Goal: Find specific fact: Find specific fact

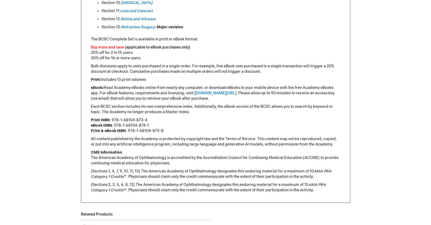
scroll to position [405, 0]
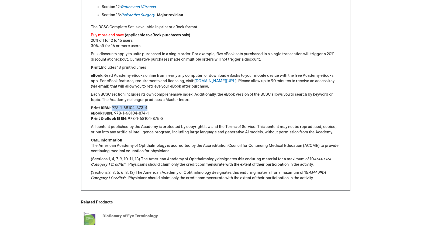
drag, startPoint x: 112, startPoint y: 107, endPoint x: 147, endPoint y: 105, distance: 34.6
click at [147, 105] on p "Print ISBN : 978-1-68104-873-4 eBook ISBN : 978-1-68104-874-1 Print & eBook ISB…" at bounding box center [216, 113] width 250 height 16
copy p "978-1-68104-873-4"
drag, startPoint x: 127, startPoint y: 118, endPoint x: 163, endPoint y: 118, distance: 35.3
click at [163, 118] on p "Print ISBN : 978-1-68104-873-4 eBook ISBN : 978-1-68104-874-1 Print & eBook ISB…" at bounding box center [216, 113] width 250 height 16
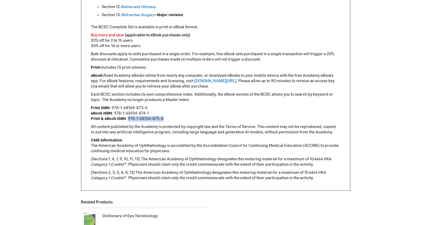
copy p "978-1-68104-875-8"
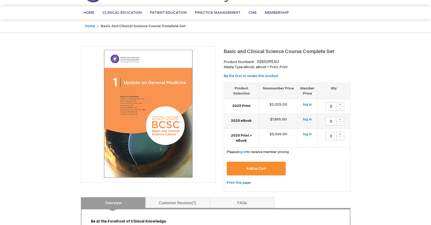
scroll to position [0, 0]
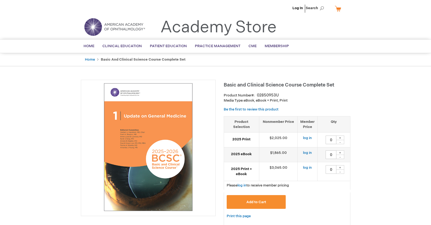
drag, startPoint x: 19, startPoint y: 90, endPoint x: 67, endPoint y: 68, distance: 52.7
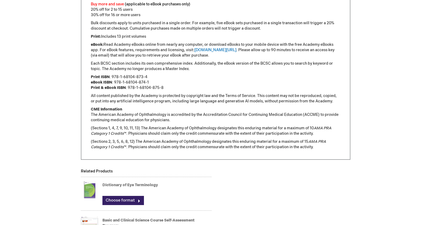
scroll to position [405, 0]
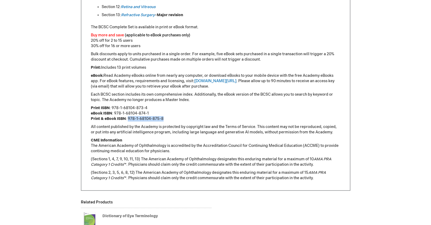
drag, startPoint x: 128, startPoint y: 119, endPoint x: 159, endPoint y: 116, distance: 30.6
click at [169, 121] on p "Print ISBN : 978-1-68104-873-4 eBook ISBN : 978-1-68104-874-1 Print & eBook ISB…" at bounding box center [216, 113] width 250 height 16
drag, startPoint x: 158, startPoint y: 116, endPoint x: 152, endPoint y: 119, distance: 6.4
click at [152, 119] on p "Print ISBN : 978-1-68104-873-4 eBook ISBN : 978-1-68104-874-1 Print & eBook ISB…" at bounding box center [216, 113] width 250 height 16
drag, startPoint x: 128, startPoint y: 118, endPoint x: 163, endPoint y: 119, distance: 35.1
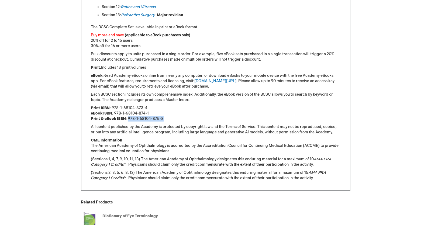
click at [163, 119] on p "Print ISBN : 978-1-68104-873-4 eBook ISBN : 978-1-68104-874-1 Print & eBook ISB…" at bounding box center [216, 113] width 250 height 16
copy p "978-1-68104-875-8"
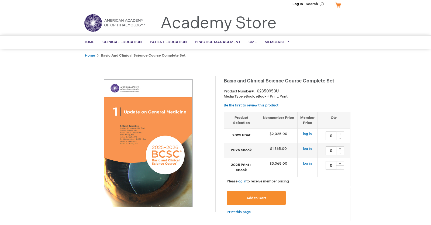
scroll to position [0, 0]
